Goal: Find contact information: Find contact information

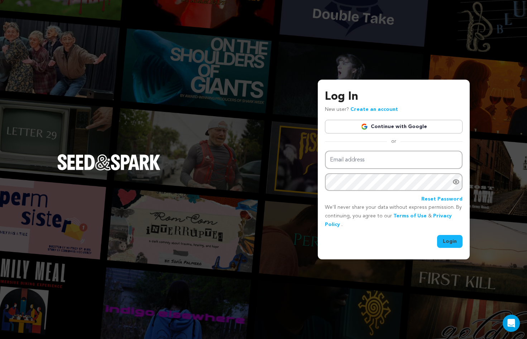
click at [362, 122] on link "Continue with Google" at bounding box center [394, 127] width 138 height 14
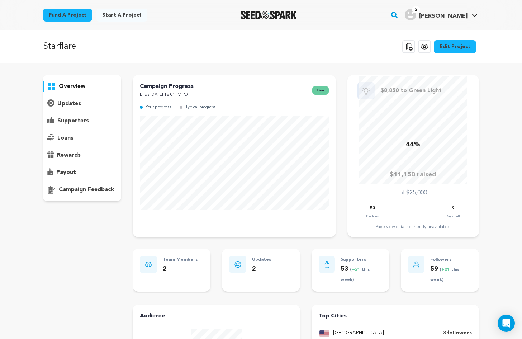
click at [74, 119] on p "supporters" at bounding box center [73, 121] width 32 height 9
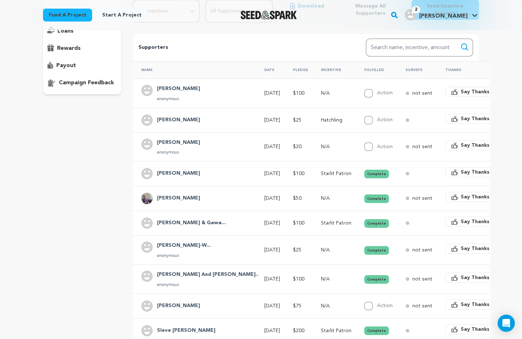
scroll to position [108, 0]
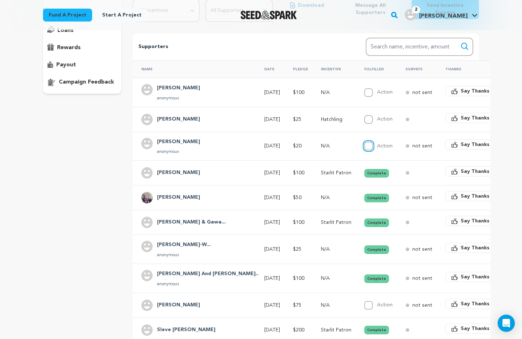
click at [364, 142] on input "Action" at bounding box center [368, 146] width 9 height 9
checkbox input "true"
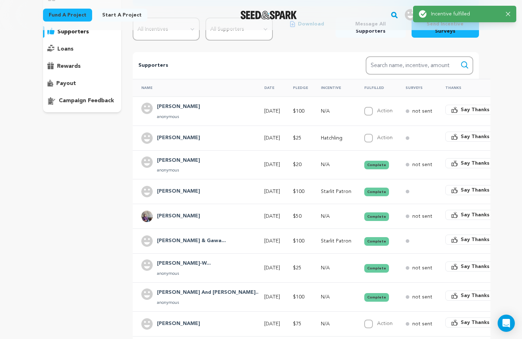
scroll to position [72, 0]
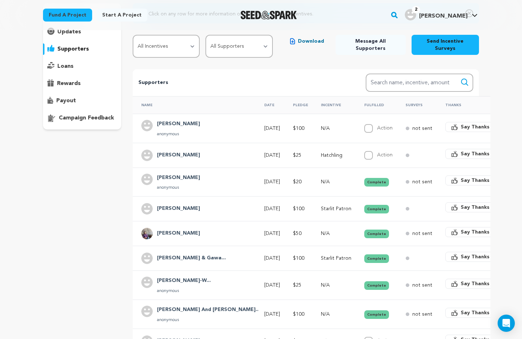
click at [186, 120] on h4 "Lorrie Goodwin" at bounding box center [178, 124] width 43 height 9
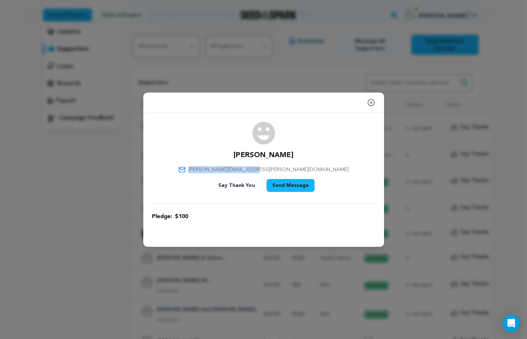
drag, startPoint x: 299, startPoint y: 170, endPoint x: 239, endPoint y: 170, distance: 60.2
click at [239, 170] on div "Lorrie Goodwin lorrie.goodwin@gmail.com Say Thank You Send Message" at bounding box center [264, 158] width 224 height 73
copy span "lorrie.goodwin@gmail.com"
click at [371, 103] on icon "button" at bounding box center [371, 102] width 6 height 6
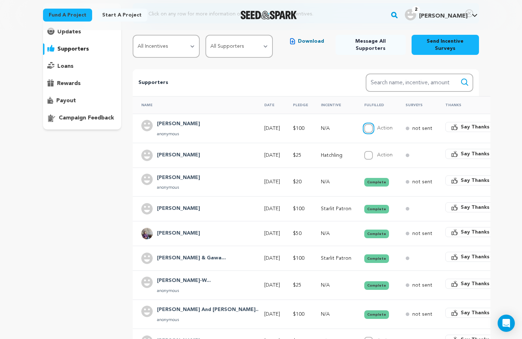
click at [364, 124] on input "Action" at bounding box center [368, 128] width 9 height 9
checkbox input "true"
click at [178, 151] on h4 "Joel Gawarecki" at bounding box center [178, 155] width 43 height 9
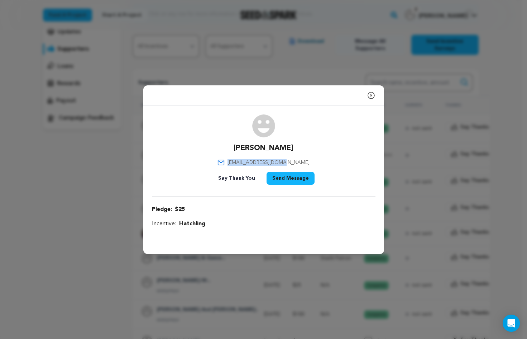
drag, startPoint x: 290, startPoint y: 163, endPoint x: 243, endPoint y: 162, distance: 46.6
click at [243, 162] on div "Joel Gawarecki jgawarecki@gmail.com Say Thank You Send Message" at bounding box center [264, 150] width 224 height 73
copy span "jgawarecki@gmail.com"
drag, startPoint x: 372, startPoint y: 96, endPoint x: 369, endPoint y: 99, distance: 4.3
click at [372, 96] on icon "button" at bounding box center [371, 95] width 6 height 6
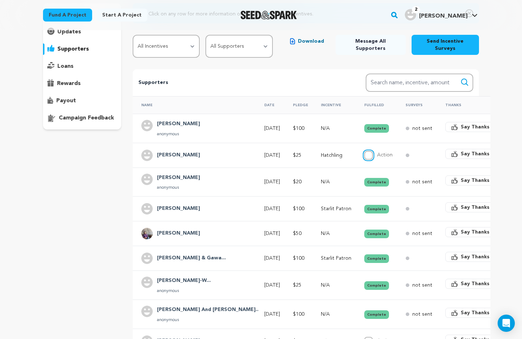
click at [364, 151] on input "Action" at bounding box center [368, 155] width 9 height 9
checkbox input "true"
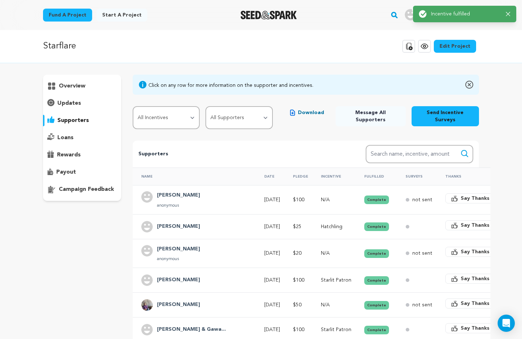
scroll to position [0, 0]
click at [95, 81] on div "overview" at bounding box center [82, 86] width 78 height 11
